Goal: Transaction & Acquisition: Purchase product/service

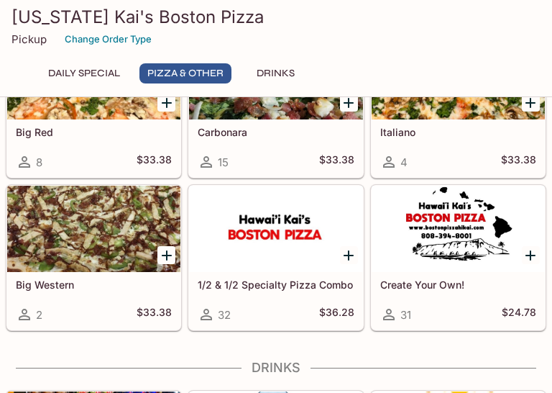
scroll to position [1079, 0]
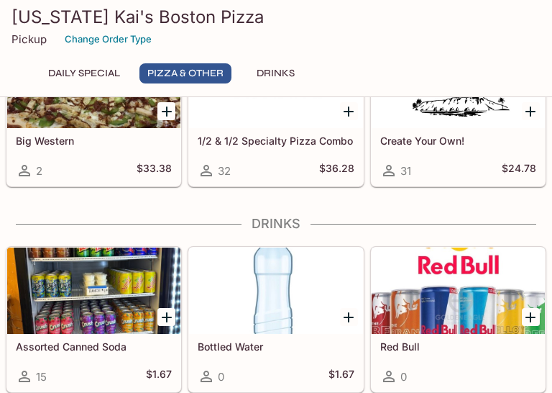
click at [273, 124] on div at bounding box center [275, 85] width 173 height 86
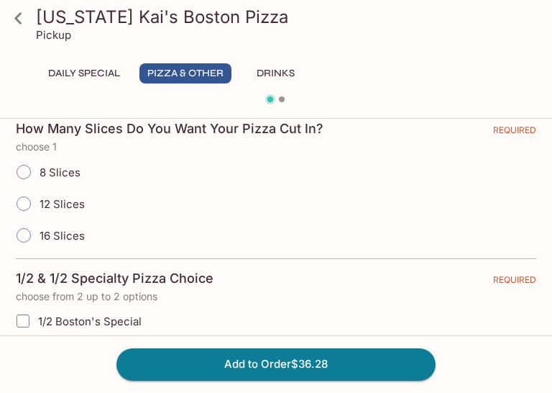
scroll to position [360, 0]
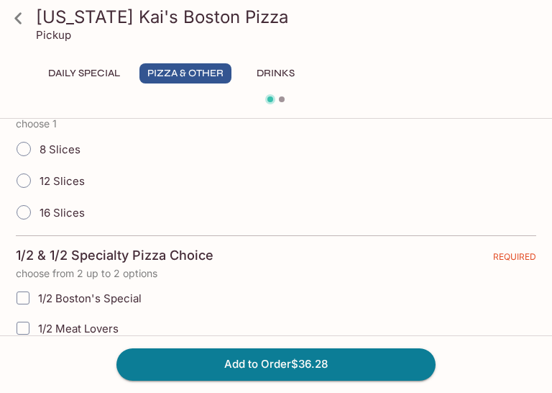
click at [72, 185] on span "12 Slices" at bounding box center [62, 181] width 45 height 14
click at [39, 185] on input "12 Slices" at bounding box center [24, 180] width 30 height 30
radio input "true"
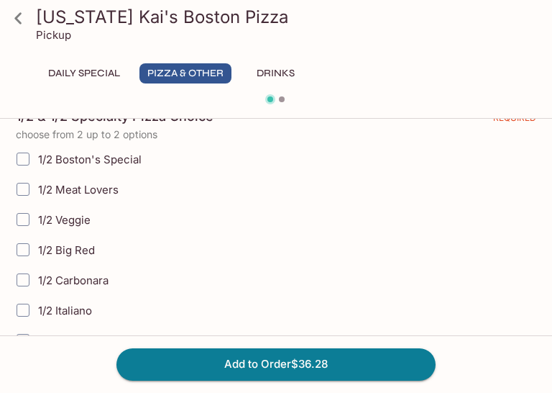
scroll to position [503, 0]
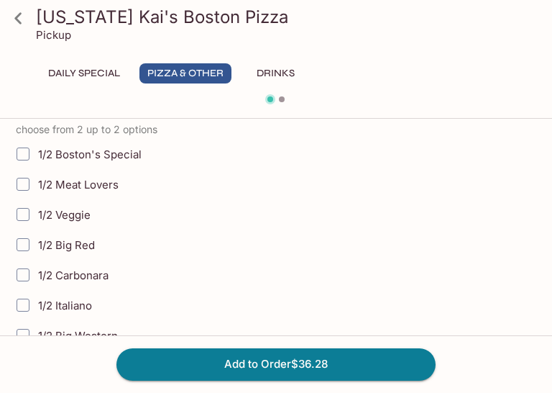
click at [99, 185] on span "1/2 Meat Lovers" at bounding box center [78, 185] width 81 height 14
click at [37, 185] on input "1/2 Meat Lovers" at bounding box center [23, 184] width 29 height 29
checkbox input "true"
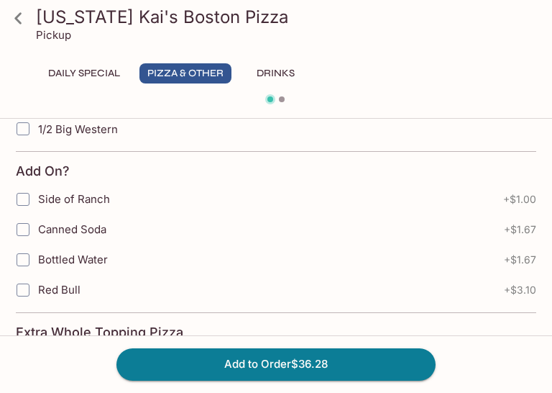
scroll to position [719, 0]
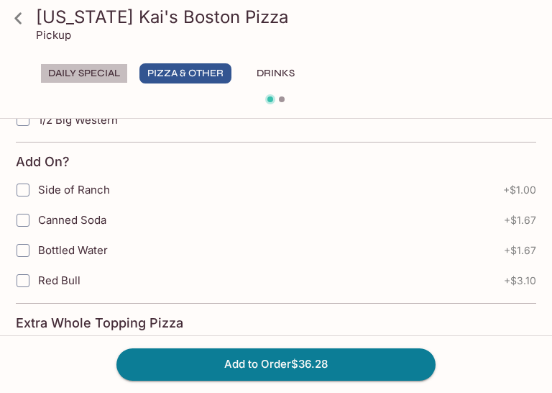
click at [92, 73] on button "Daily Special" at bounding box center [84, 73] width 88 height 20
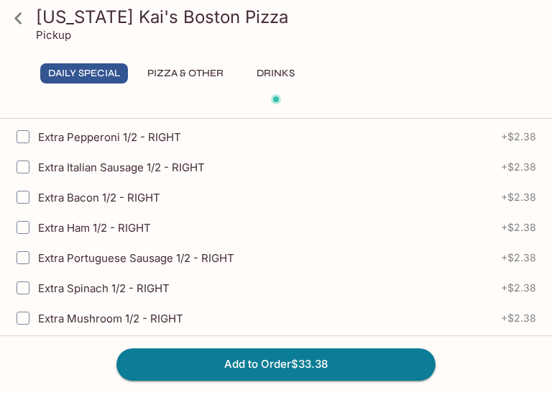
scroll to position [1294, 0]
click at [24, 16] on icon at bounding box center [18, 18] width 25 height 25
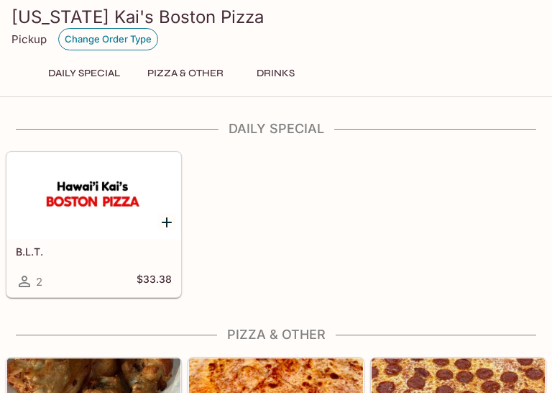
click at [124, 39] on button "Change Order Type" at bounding box center [108, 39] width 100 height 22
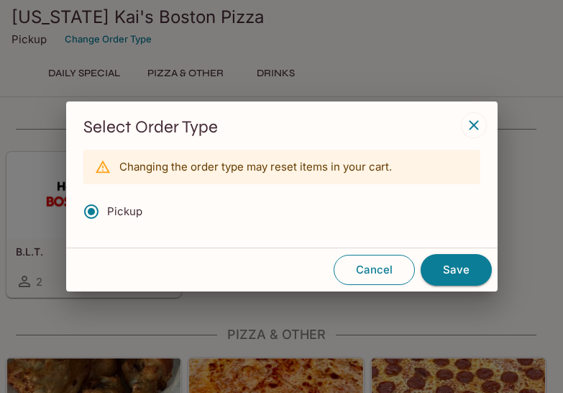
click at [380, 270] on button "Cancel" at bounding box center [374, 270] width 81 height 30
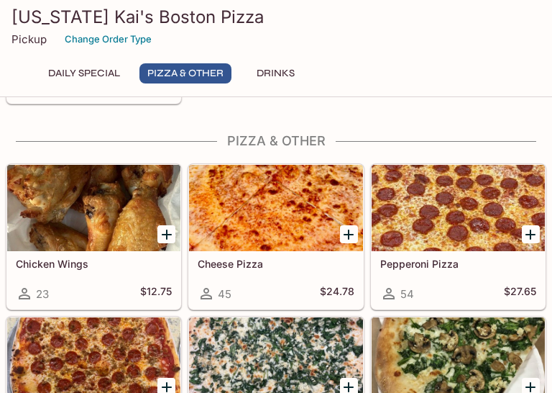
scroll to position [288, 0]
